Goal: Task Accomplishment & Management: Manage account settings

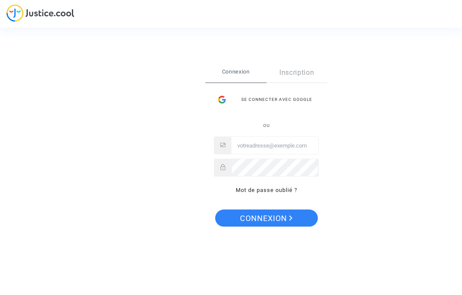
click at [298, 101] on div "Se connecter avec Google" at bounding box center [266, 99] width 105 height 17
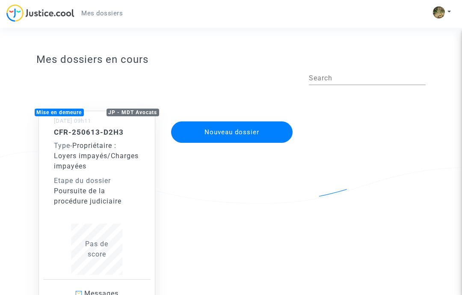
scroll to position [43, 0]
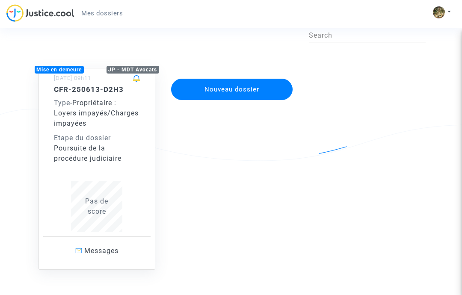
click at [99, 202] on span "Pas de score" at bounding box center [96, 206] width 23 height 18
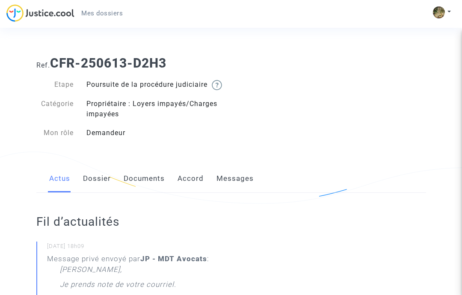
click at [92, 190] on link "Dossier" at bounding box center [97, 179] width 28 height 28
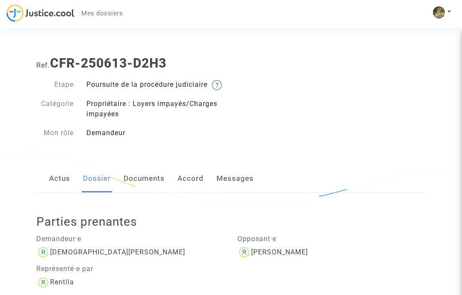
click at [145, 191] on link "Documents" at bounding box center [144, 179] width 41 height 28
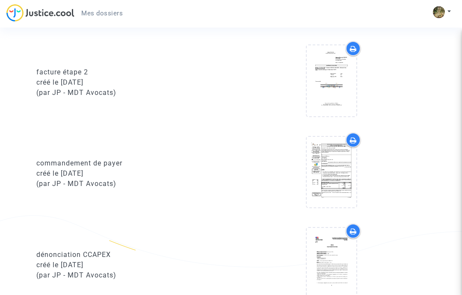
scroll to position [707, 0]
click at [329, 183] on icon at bounding box center [332, 171] width 28 height 27
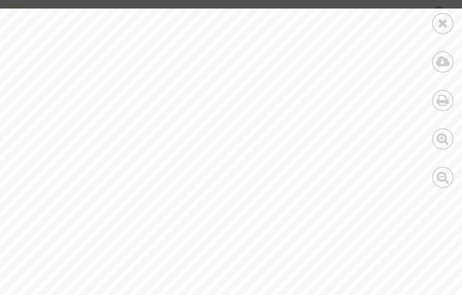
scroll to position [100, 104]
click at [441, 61] on icon at bounding box center [443, 61] width 14 height 13
